Goal: Find specific fact: Find specific fact

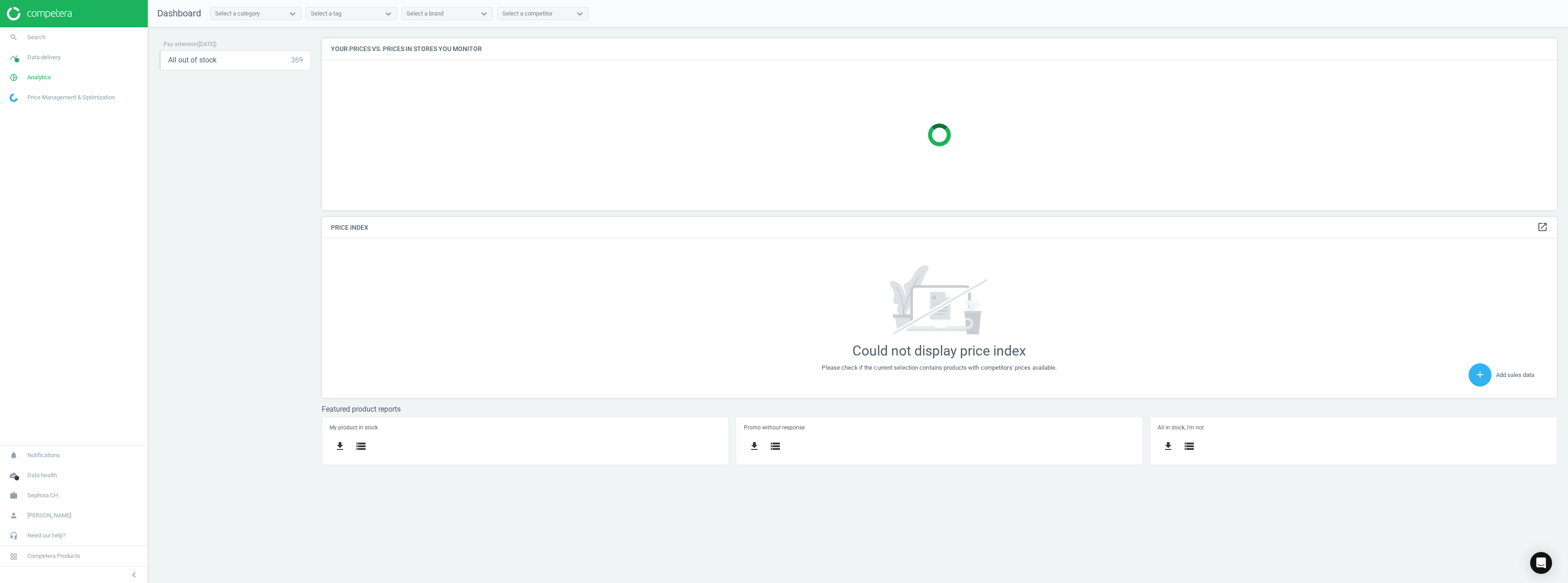
scroll to position [231, 1250]
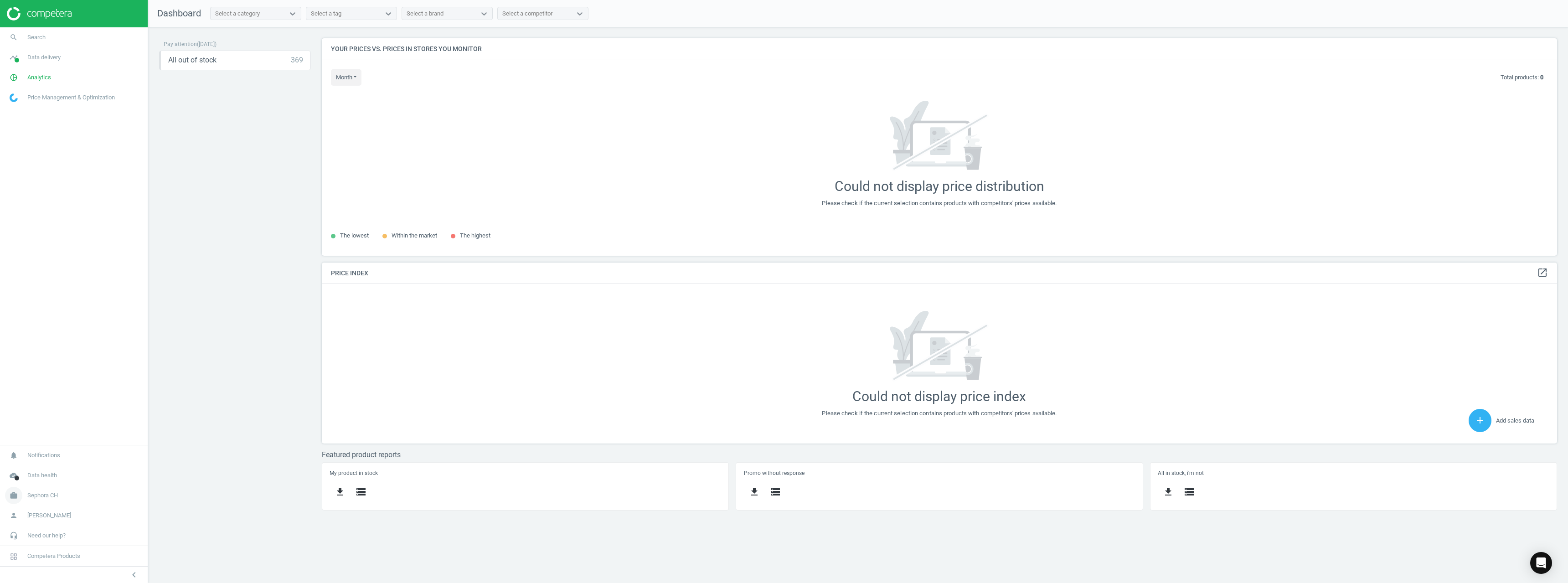
click at [23, 492] on span "work" at bounding box center [13, 495] width 27 height 20
click at [19, 465] on span "Switch campaign" at bounding box center [30, 469] width 41 height 7
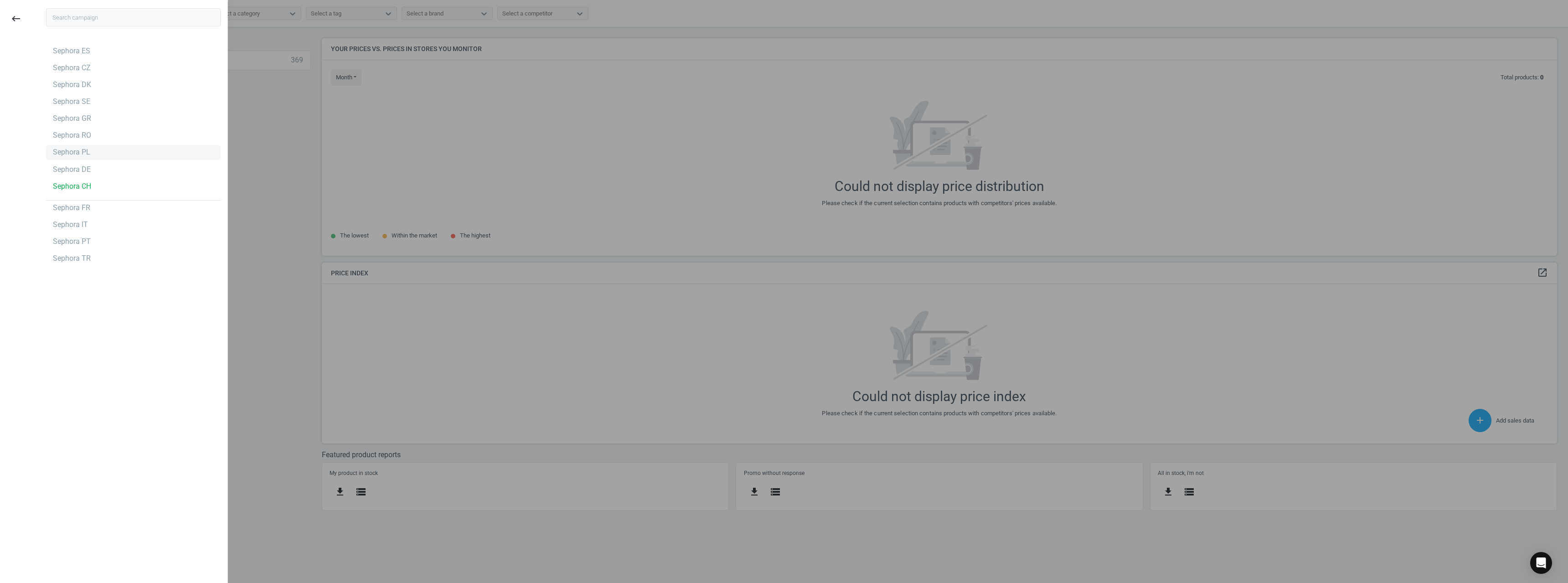
click at [95, 148] on div "Sephora PL" at bounding box center [133, 152] width 175 height 15
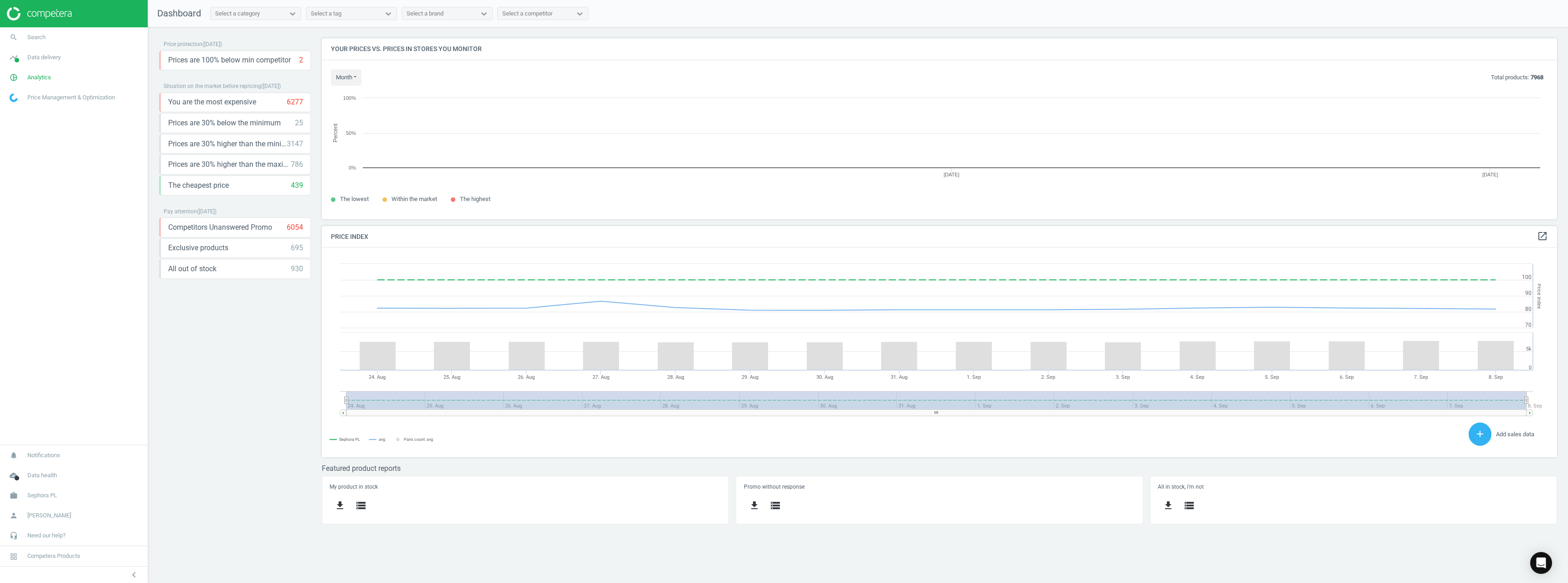
scroll to position [195, 1250]
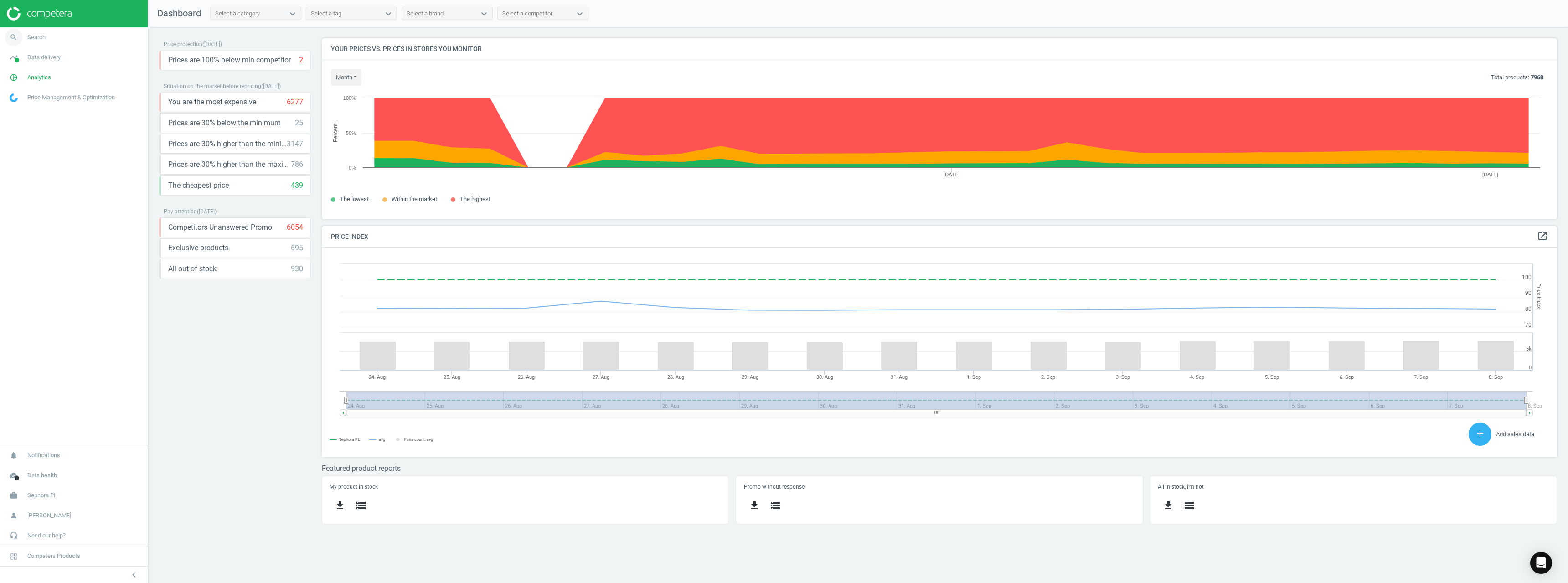
click at [60, 43] on link "search Search" at bounding box center [74, 37] width 148 height 20
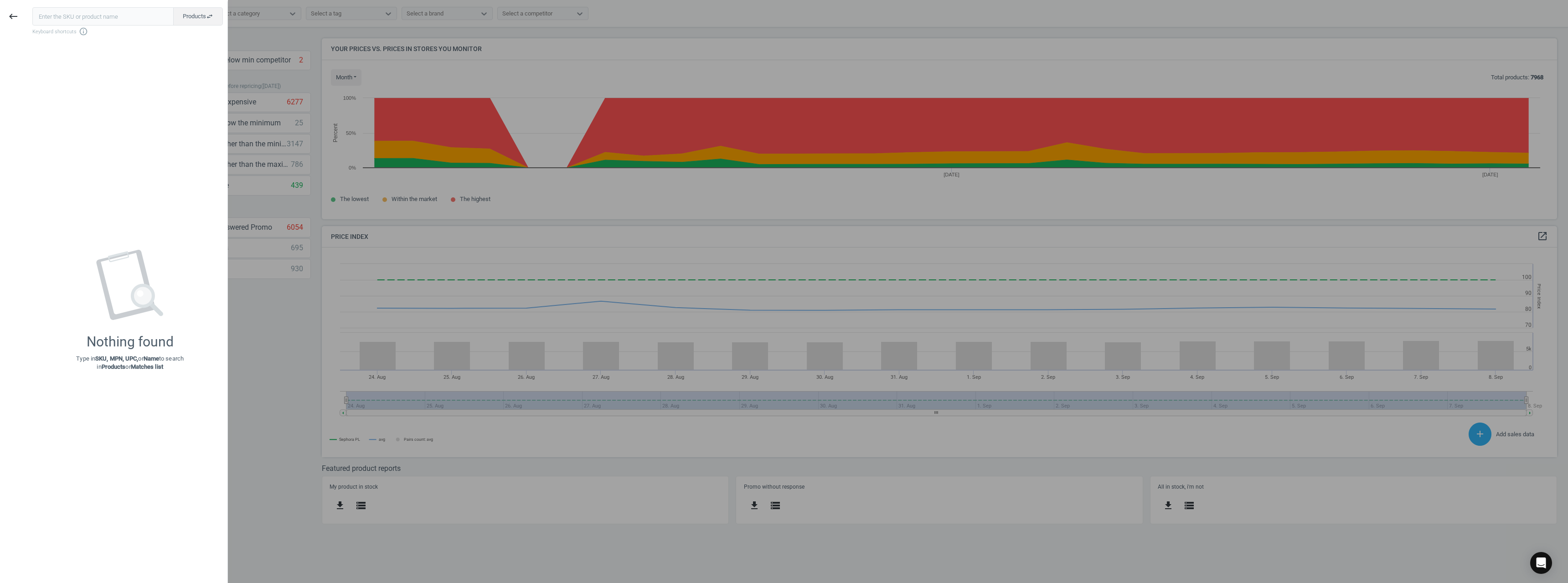
click at [71, 15] on input "text" at bounding box center [103, 16] width 141 height 18
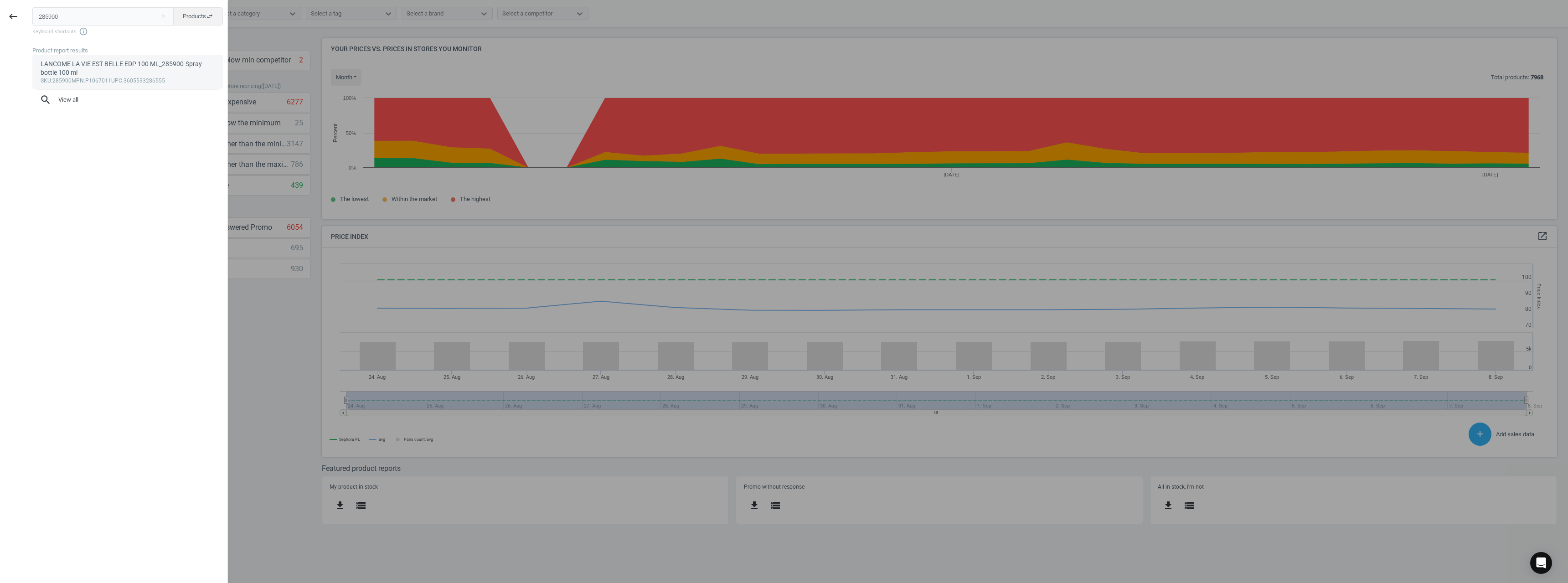
type input "285900"
click at [67, 64] on div "LANCOME LA VIE EST BELLE EDP 100 ML_285900-Spray bottle 100 ml" at bounding box center [128, 68] width 175 height 18
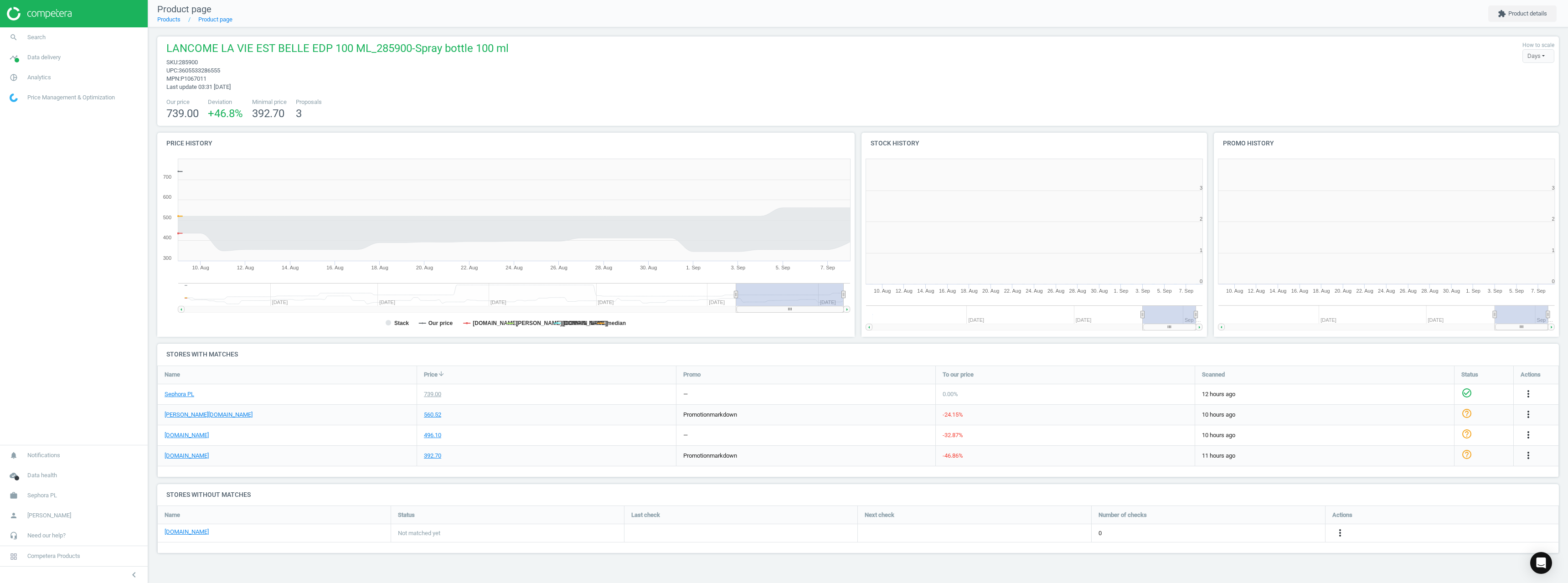
scroll to position [197, 359]
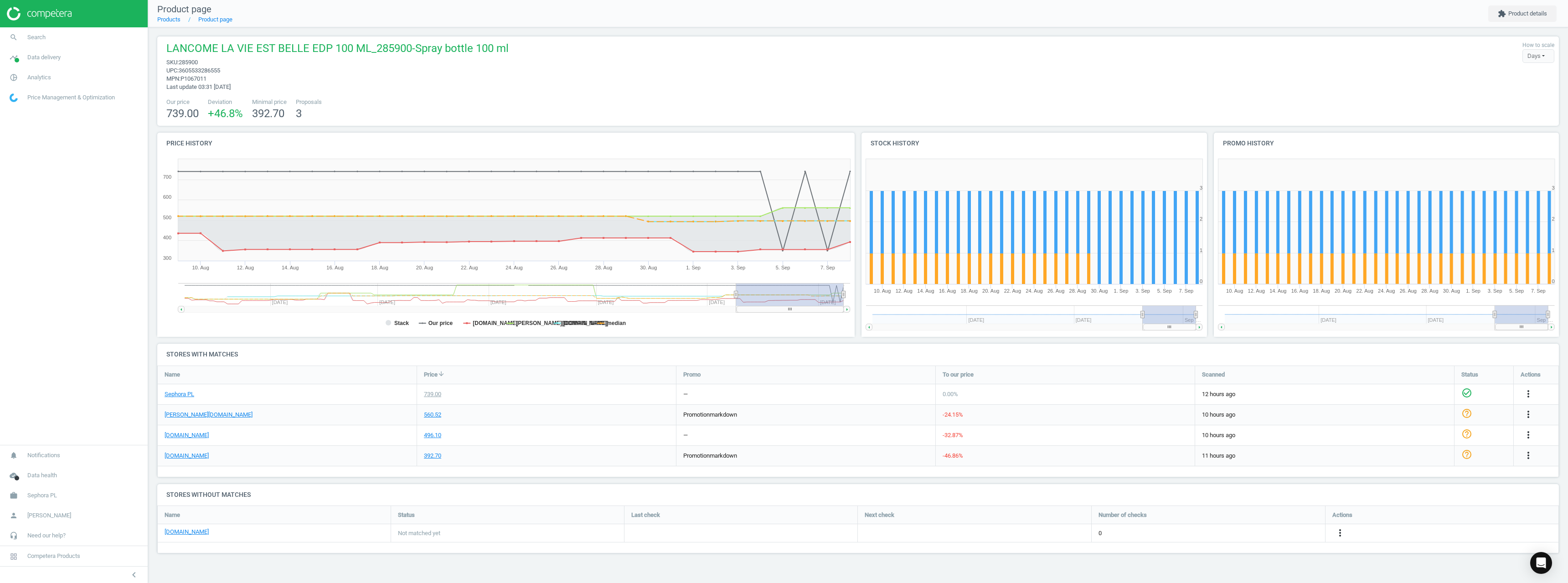
click at [164, 457] on div "[DOMAIN_NAME]" at bounding box center [287, 455] width 259 height 20
click at [170, 456] on link "[DOMAIN_NAME]" at bounding box center [186, 455] width 44 height 8
click at [187, 397] on link "Sephora PL" at bounding box center [179, 394] width 30 height 8
click at [195, 65] on span "285900" at bounding box center [188, 62] width 19 height 7
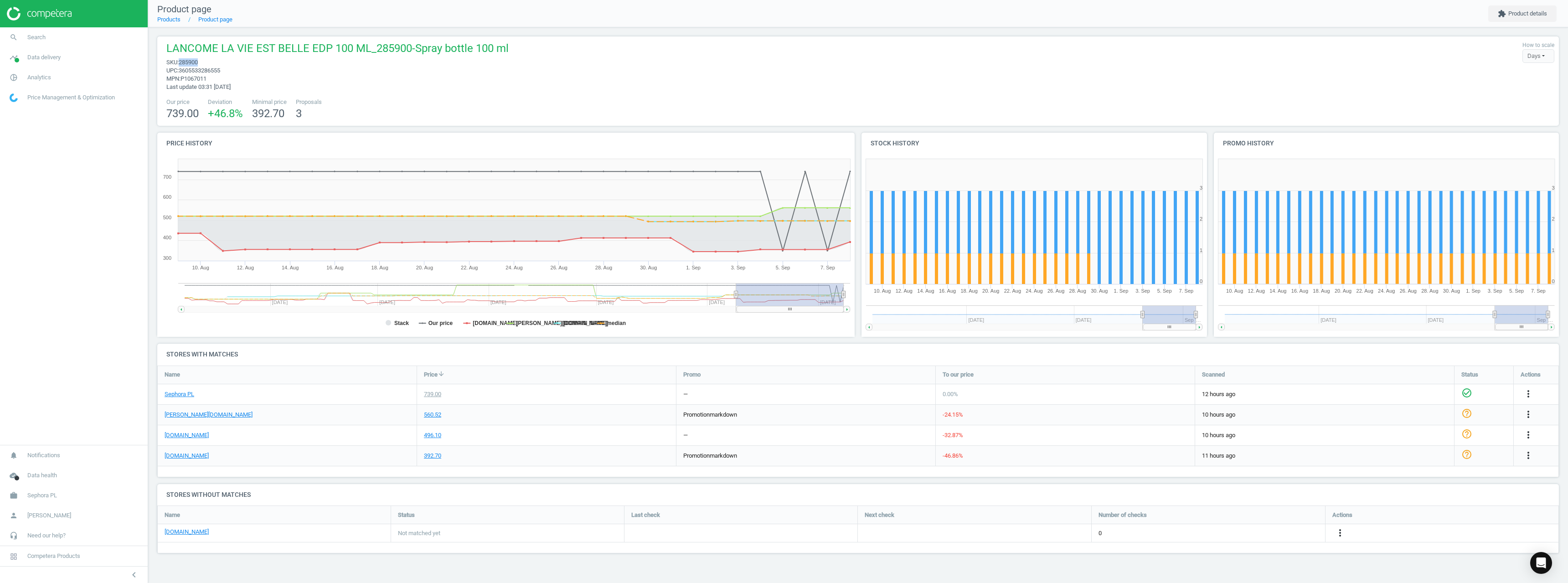
click at [195, 65] on span "285900" at bounding box center [188, 62] width 19 height 7
copy span "285900"
click at [187, 63] on span "285900" at bounding box center [188, 62] width 19 height 7
drag, startPoint x: 186, startPoint y: 56, endPoint x: 184, endPoint y: 61, distance: 5.4
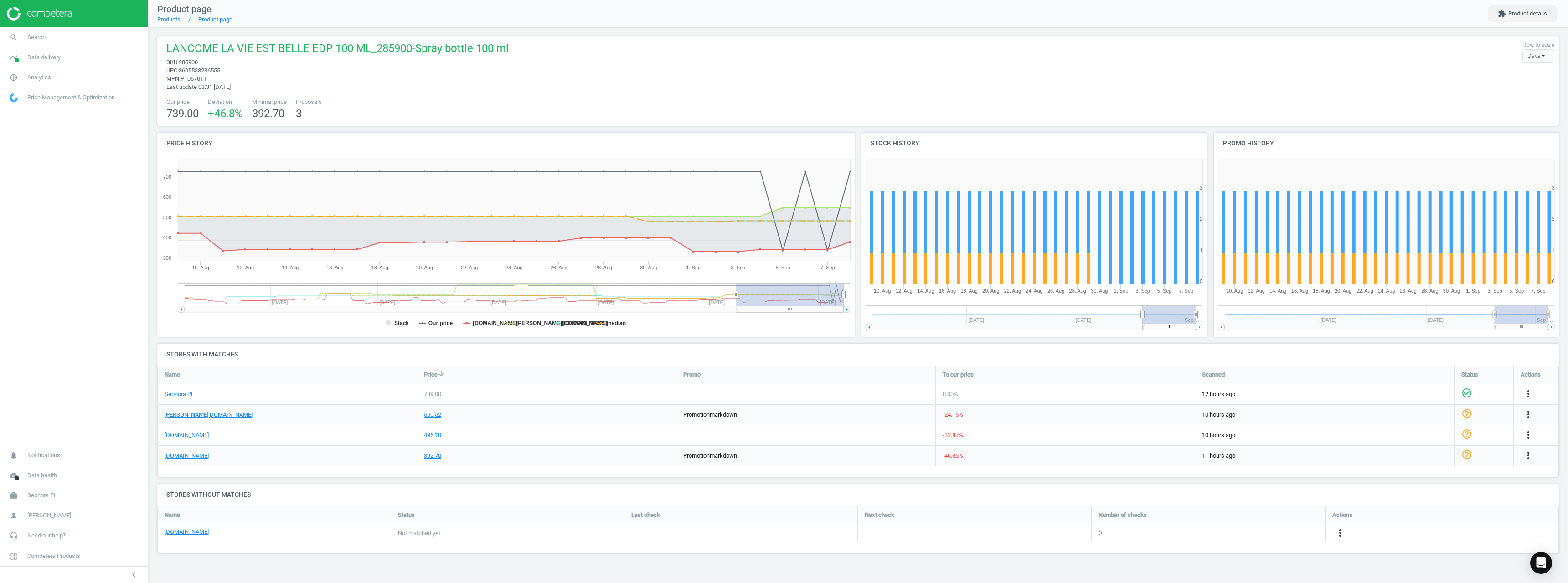
click at [184, 61] on span "285900" at bounding box center [188, 62] width 19 height 7
copy span "285900"
click at [191, 58] on span "LANCOME LA VIE EST BELLE EDP 100 ML_285900-Spray bottle 100 ml" at bounding box center [337, 49] width 342 height 17
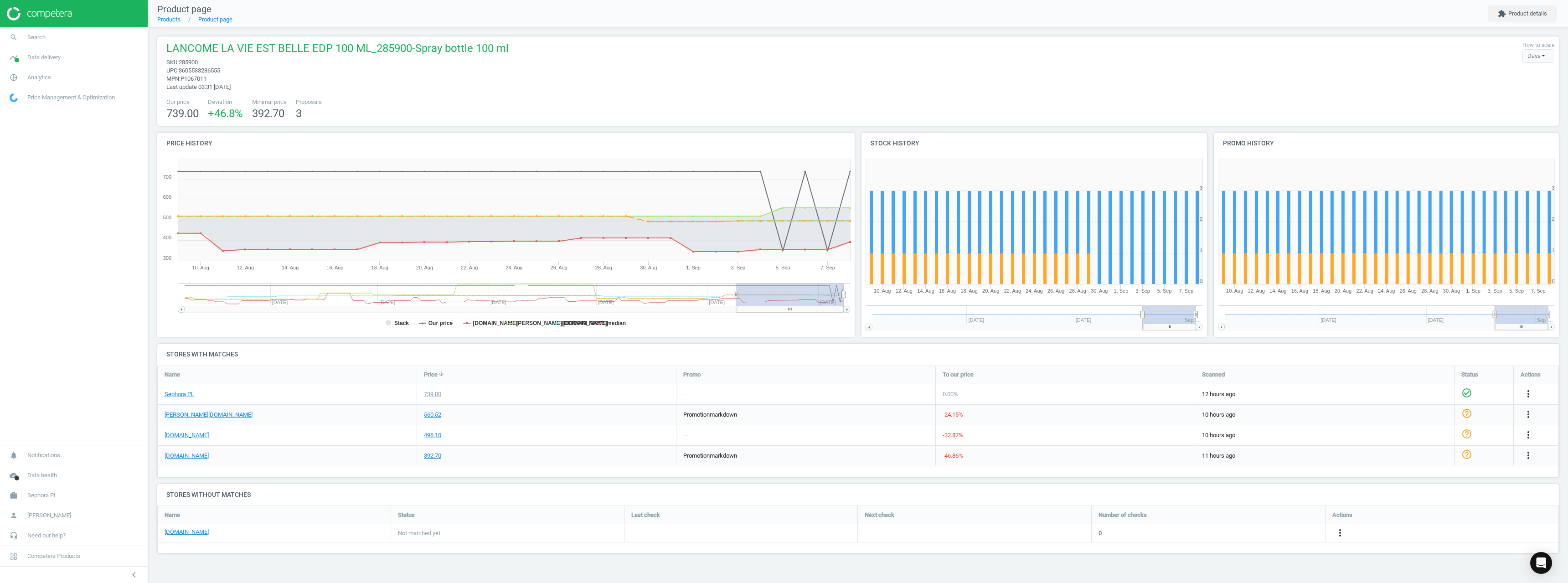
click at [188, 61] on span "285900" at bounding box center [188, 62] width 19 height 7
copy span "285900"
click at [187, 60] on span "285900" at bounding box center [188, 62] width 19 height 7
